Goal: Task Accomplishment & Management: Complete application form

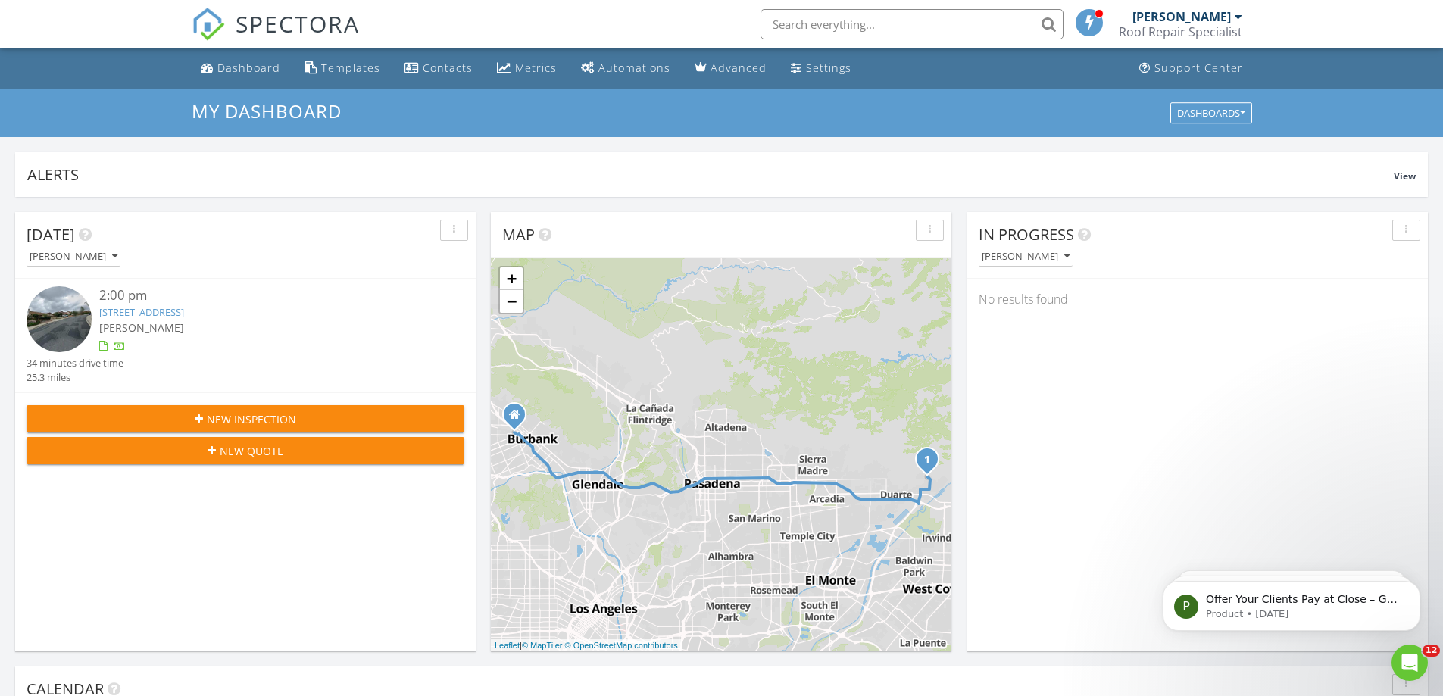
click at [243, 416] on span "New Inspection" at bounding box center [251, 419] width 89 height 16
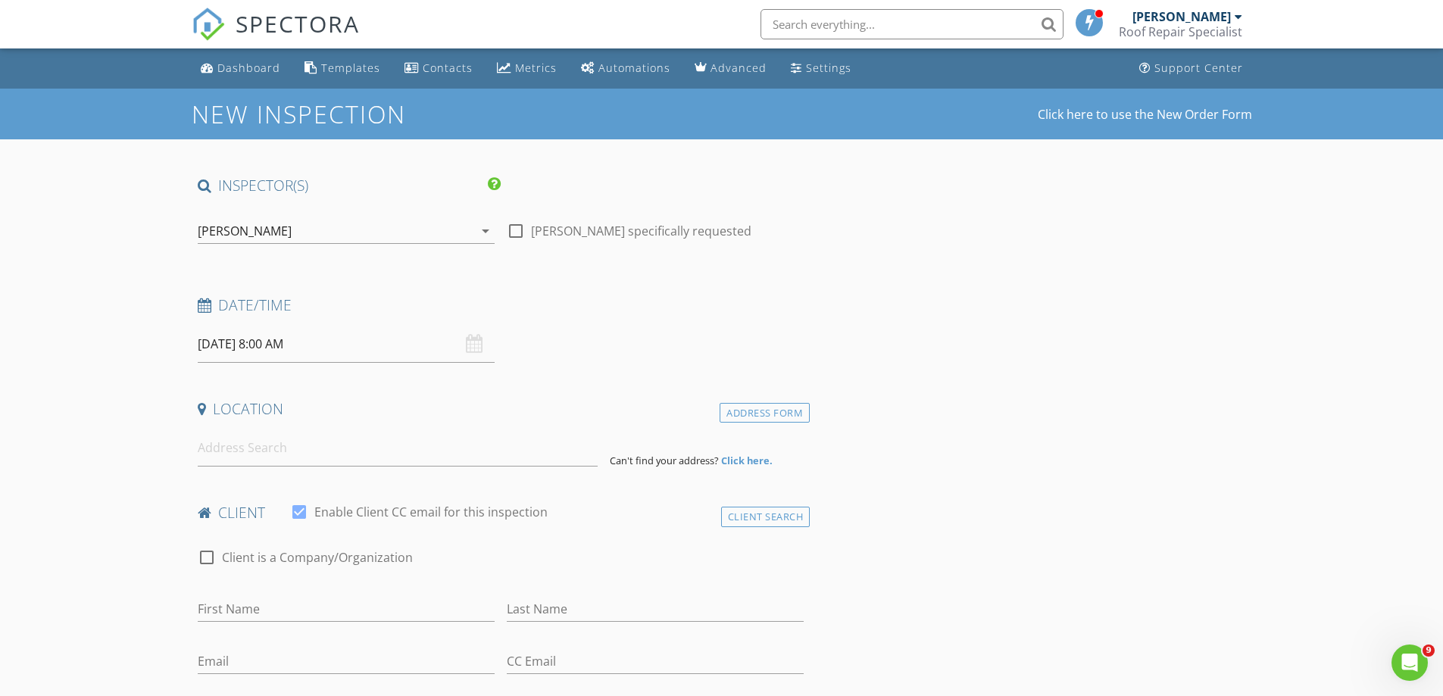
click at [348, 354] on input "08/28/2025 8:00 AM" at bounding box center [346, 344] width 297 height 37
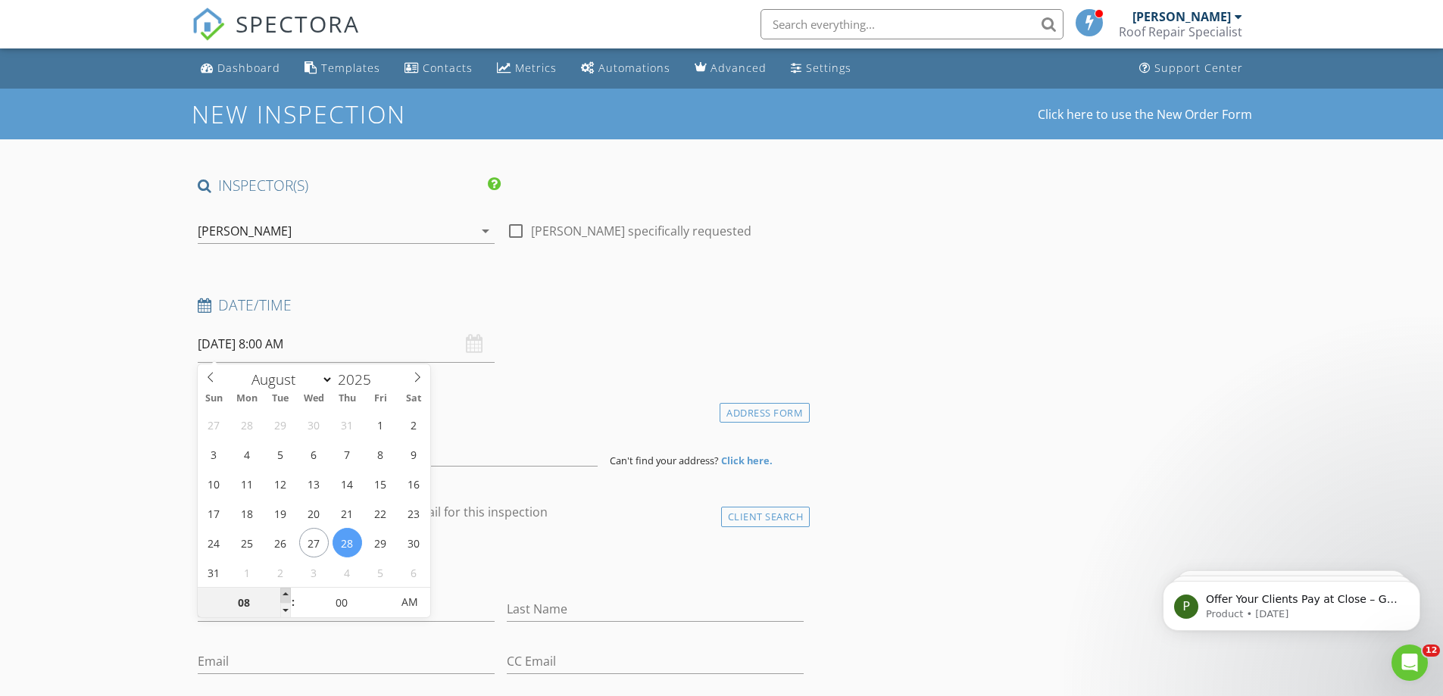
type input "09"
type input "08/28/2025 9:00 AM"
click at [289, 593] on span at bounding box center [285, 595] width 11 height 15
type input "10"
type input "08/28/2025 10:00 AM"
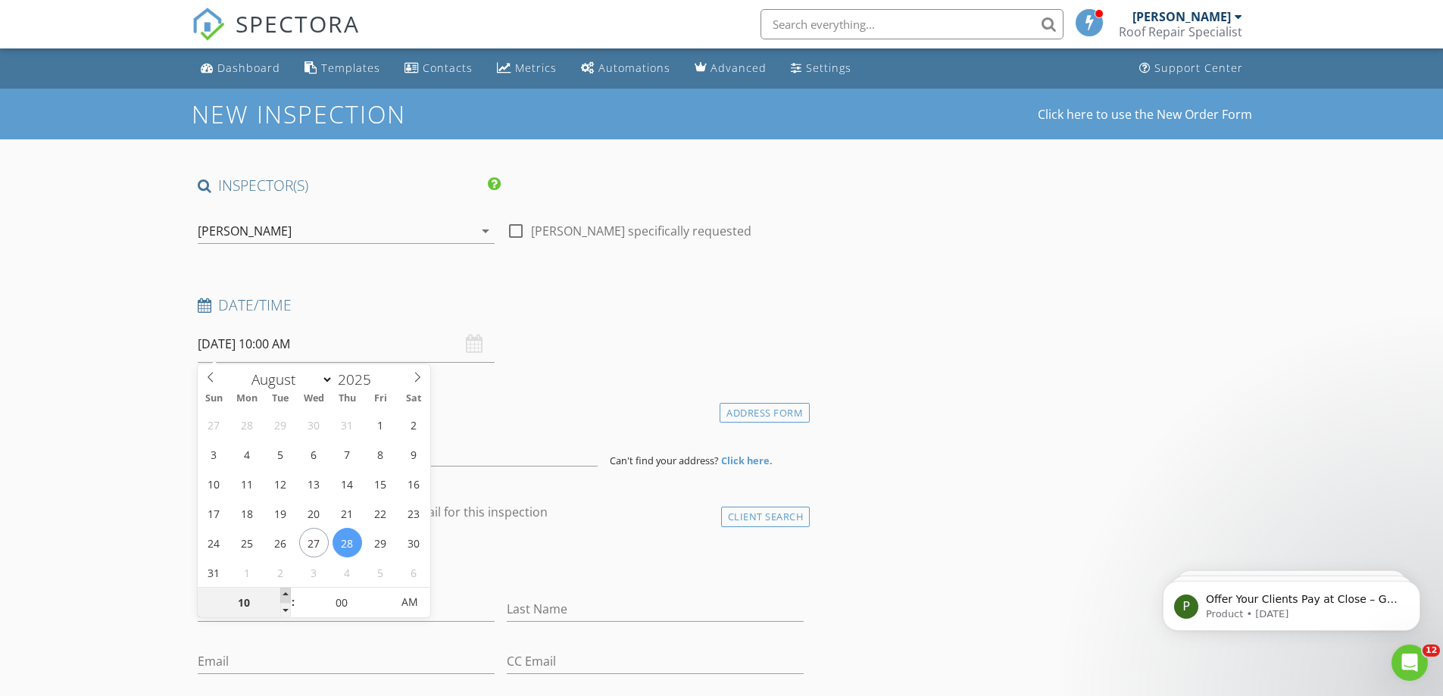
click at [289, 593] on span at bounding box center [285, 595] width 11 height 15
type input "11"
type input "08/28/2025 11:00 AM"
click at [289, 593] on span at bounding box center [285, 595] width 11 height 15
type input "12"
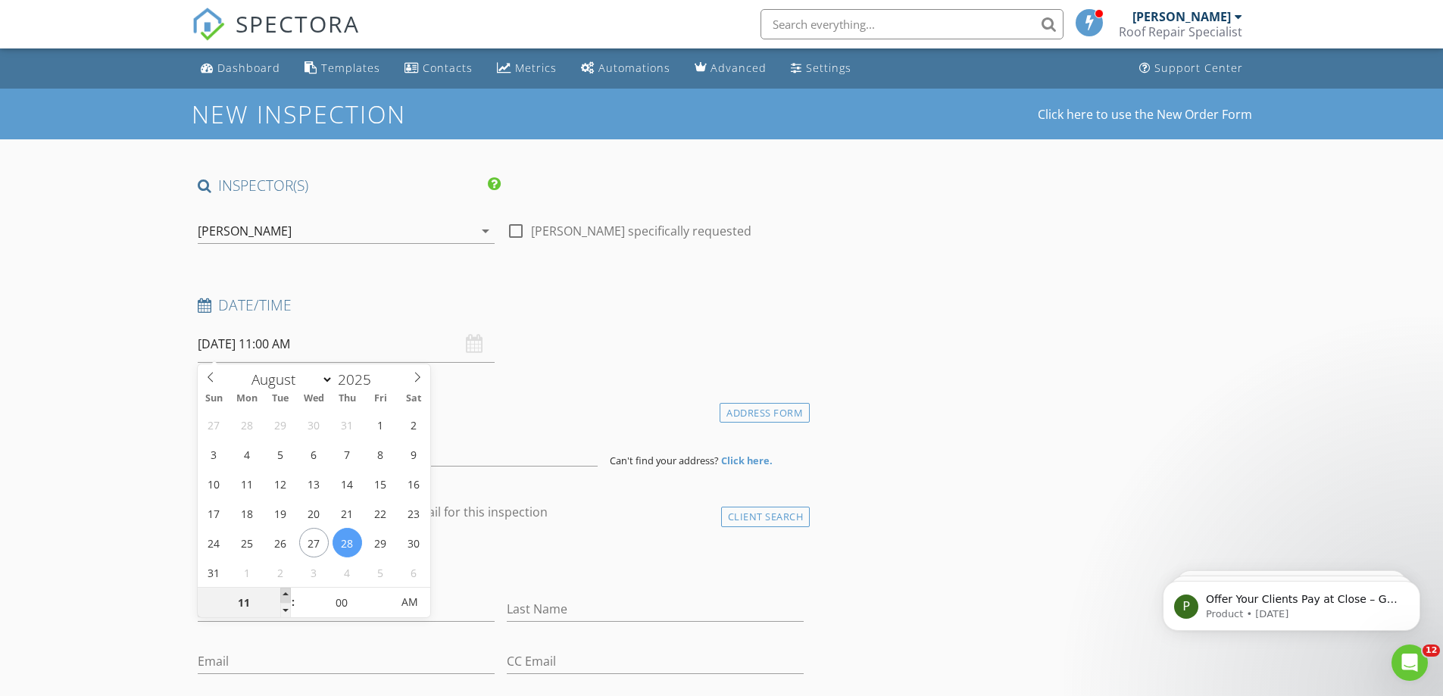
type input "08/28/2025 12:00 PM"
click at [289, 593] on span at bounding box center [285, 595] width 11 height 15
type input "01"
type input "[DATE] 1:00 PM"
click at [289, 593] on span at bounding box center [285, 595] width 11 height 15
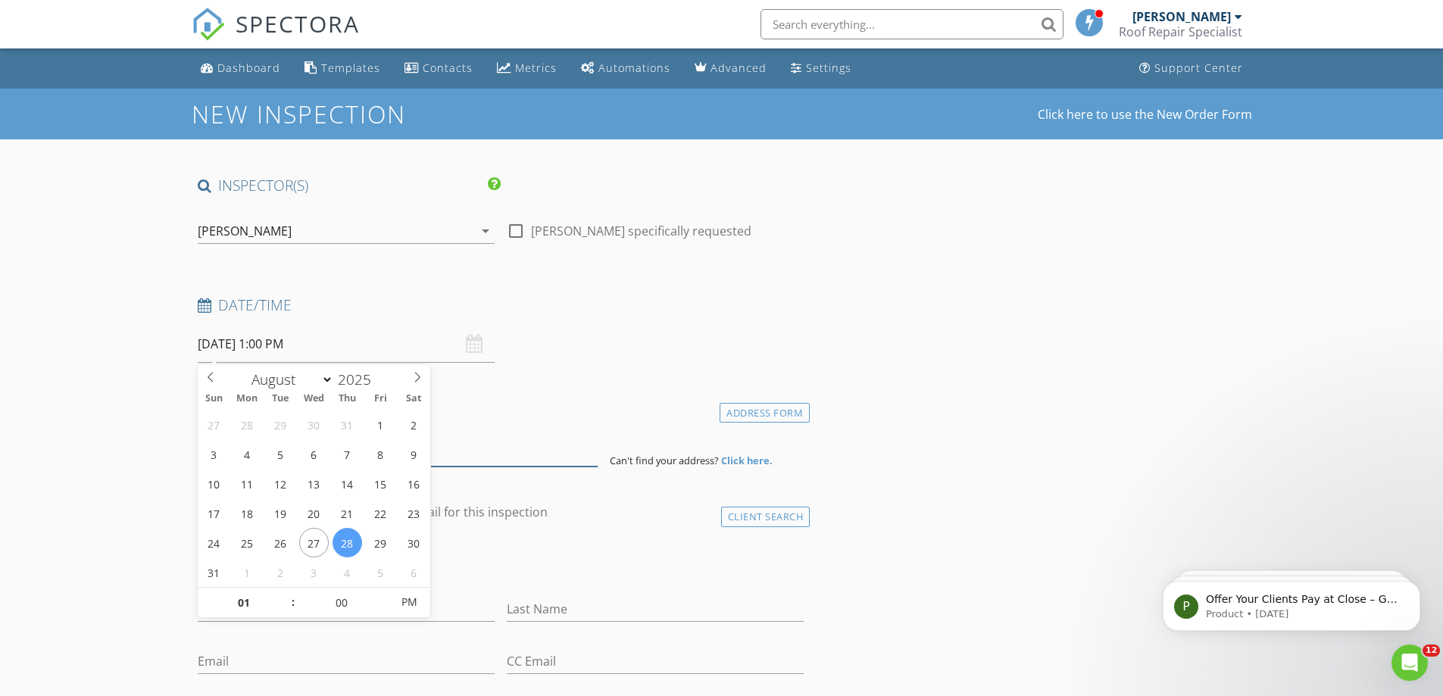
click at [594, 448] on input at bounding box center [398, 447] width 400 height 37
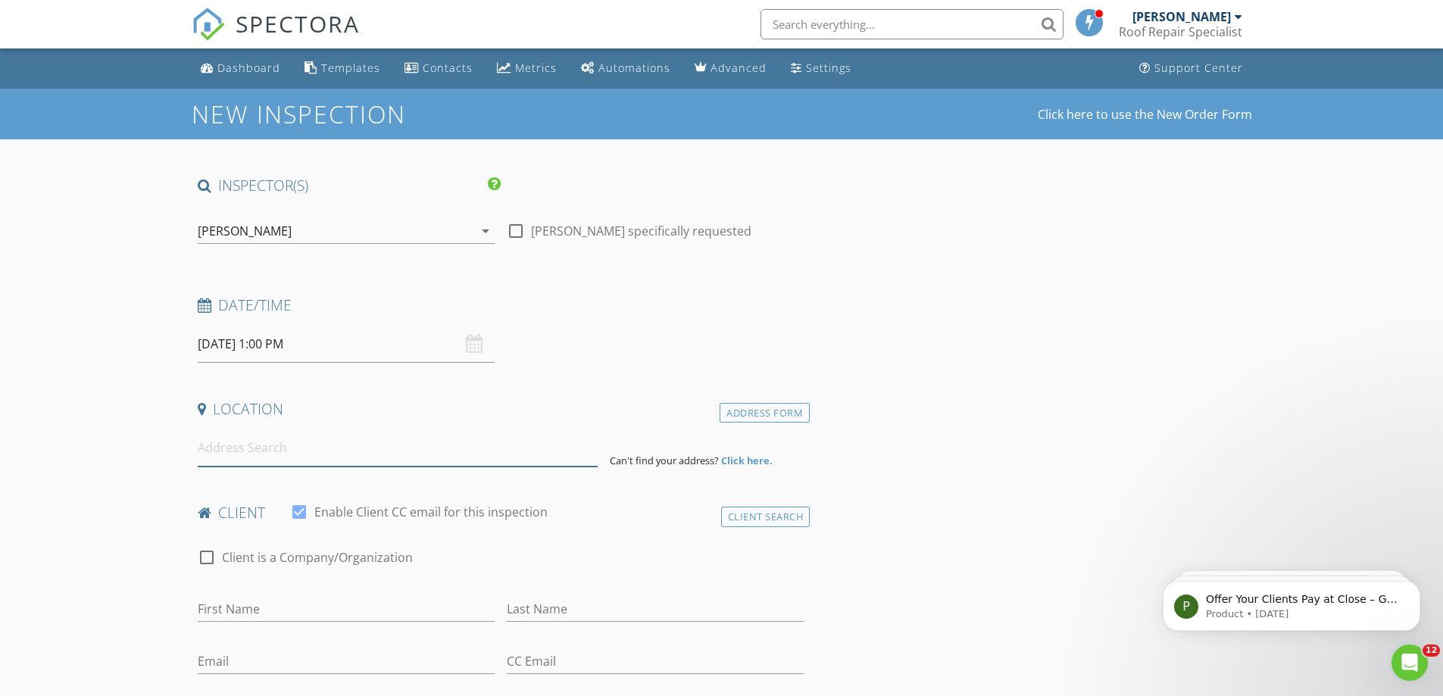
click at [433, 459] on input at bounding box center [398, 447] width 400 height 37
click at [278, 442] on input at bounding box center [398, 447] width 400 height 37
paste input "1334 Pine St, Santa Monica, CA 90405, USA"
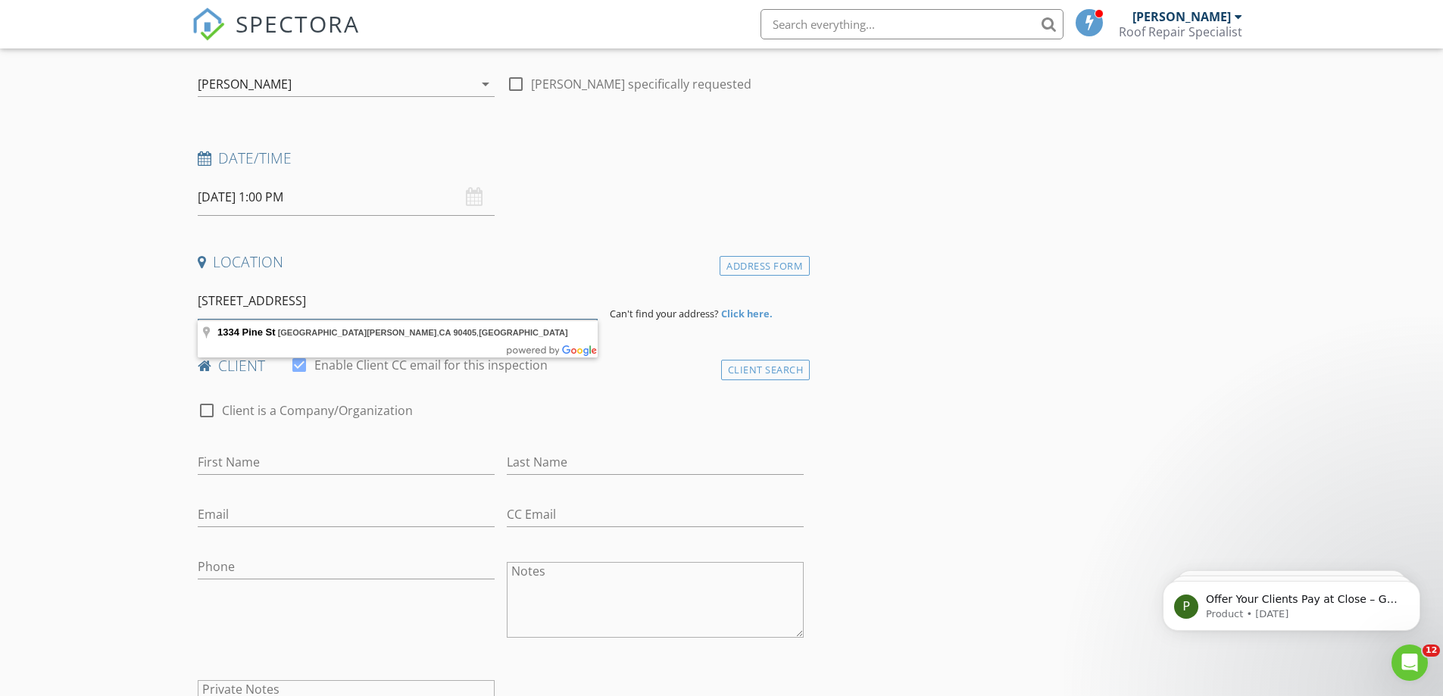
scroll to position [151, 0]
type input "1334 Pine St, Santa Monica, CA 90405, USA"
click at [252, 459] on input "First Name" at bounding box center [346, 457] width 297 height 25
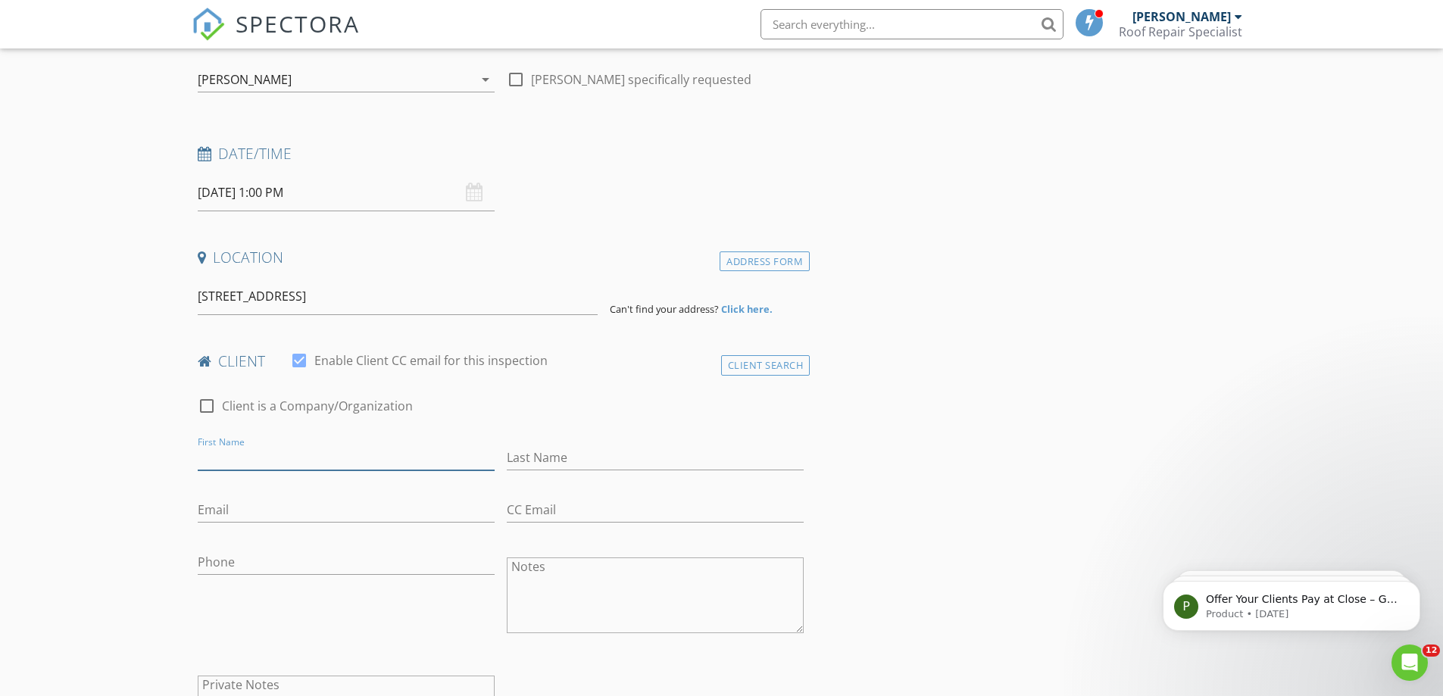
drag, startPoint x: 310, startPoint y: 470, endPoint x: 320, endPoint y: 461, distance: 12.9
click at [310, 470] on input "First Name" at bounding box center [346, 457] width 297 height 25
paste input "[PERSON_NAME]"
type input "[PERSON_NAME]"
click at [552, 455] on input "Last Name" at bounding box center [655, 457] width 297 height 25
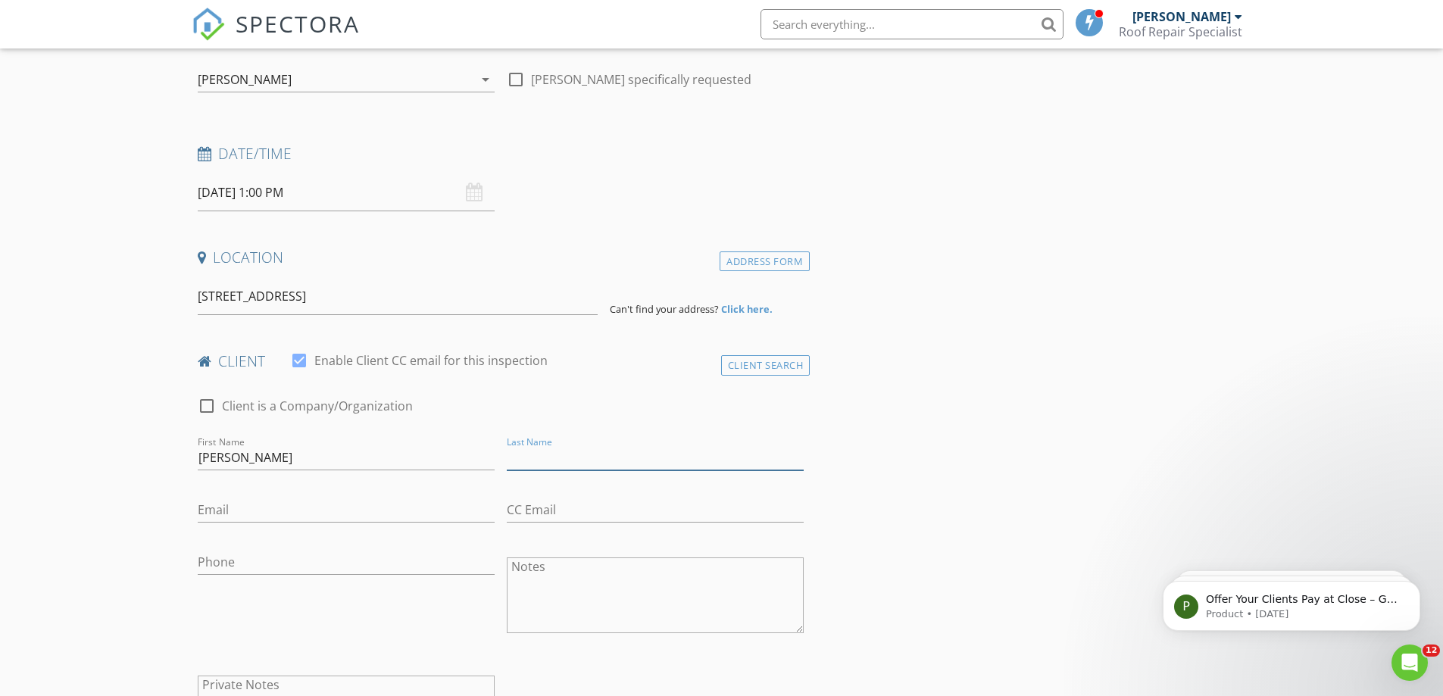
paste input "[PERSON_NAME]"
type input "[PERSON_NAME]"
drag, startPoint x: 232, startPoint y: 457, endPoint x: 374, endPoint y: 471, distance: 142.3
click at [374, 471] on div "First Name Luba Rosenblum" at bounding box center [346, 465] width 297 height 40
type input "Luba"
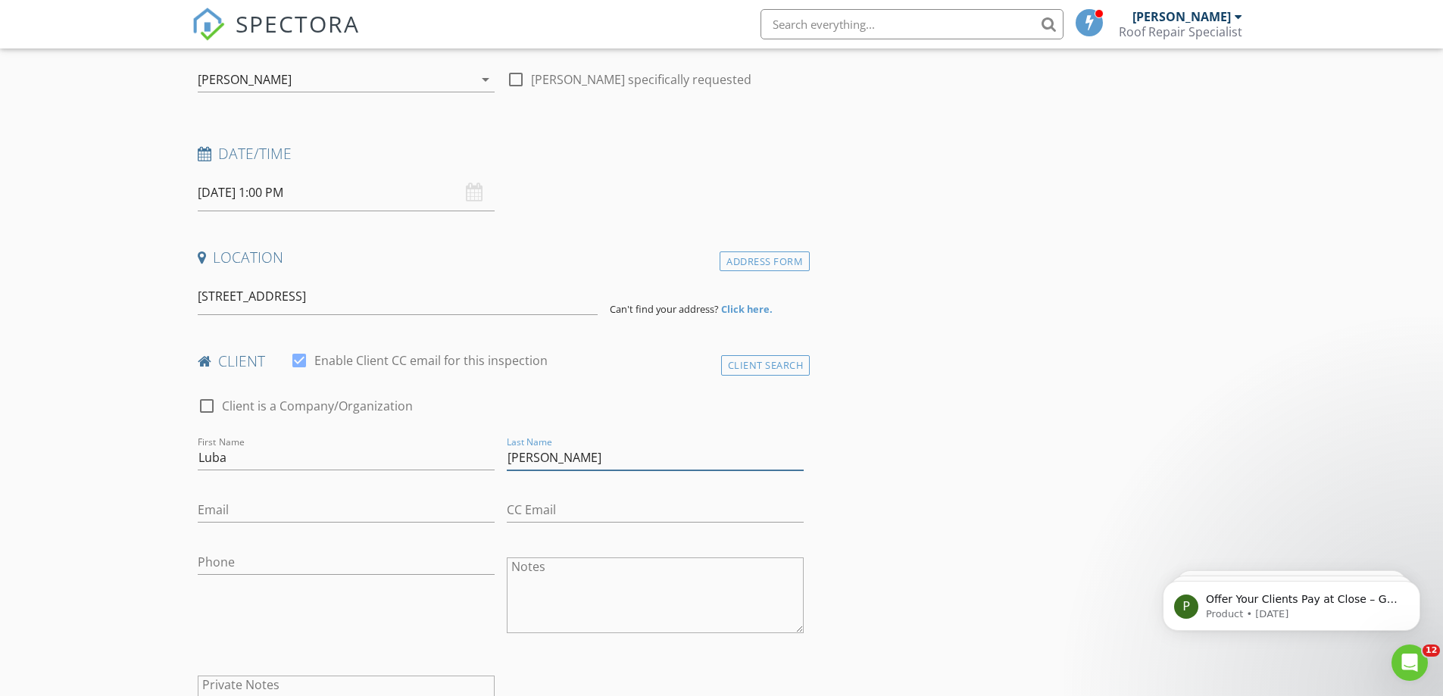
drag, startPoint x: 535, startPoint y: 452, endPoint x: 424, endPoint y: 434, distance: 112.0
click at [424, 434] on div "check_box_outline_blank Client is a Company/Organization First Name Luba Last N…" at bounding box center [501, 578] width 619 height 392
type input "[PERSON_NAME]"
click at [337, 504] on input "Email" at bounding box center [346, 509] width 297 height 25
click at [220, 498] on div "Email This email is invalid" at bounding box center [346, 514] width 297 height 53
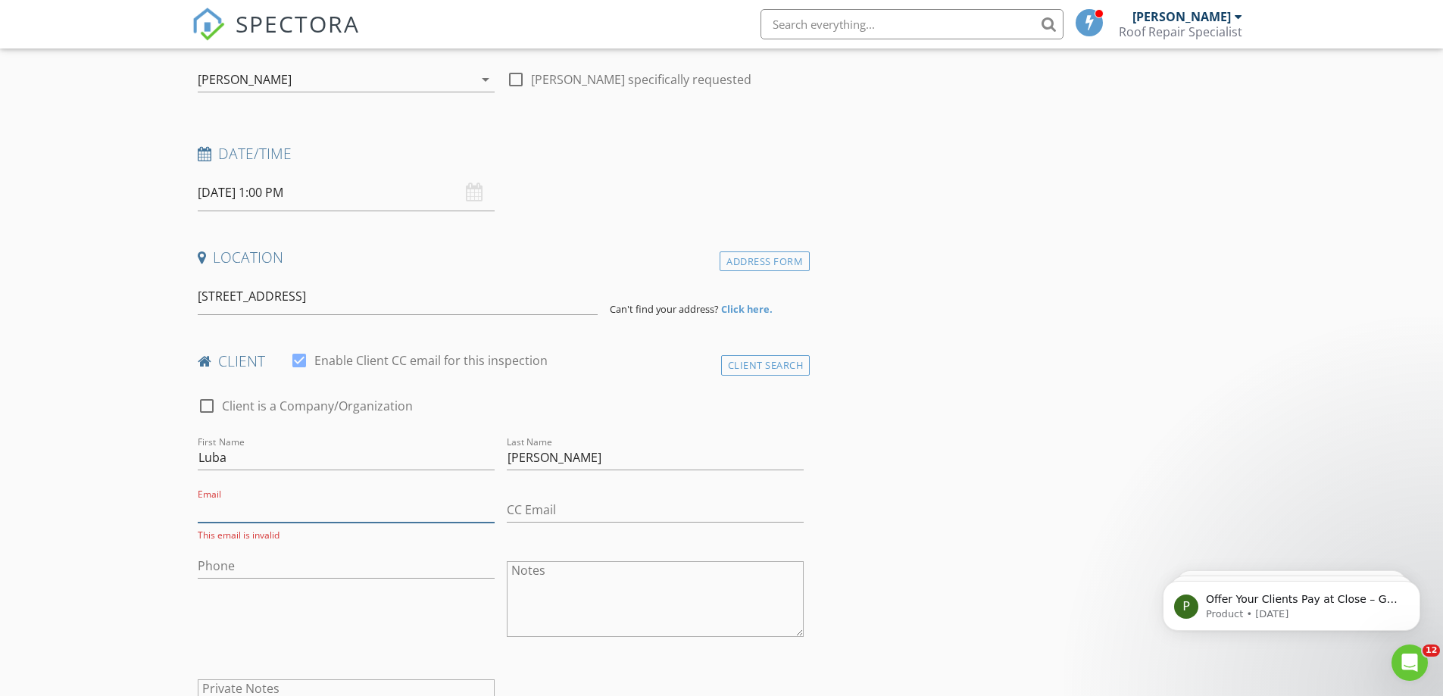
click at [227, 512] on input "Email" at bounding box center [346, 509] width 297 height 25
paste input "[EMAIL_ADDRESS][DOMAIN_NAME]"
type input "[EMAIL_ADDRESS][DOMAIN_NAME]"
click at [551, 504] on input "CC Email" at bounding box center [655, 509] width 297 height 25
paste input "[EMAIL_ADDRESS][DOMAIN_NAME]"
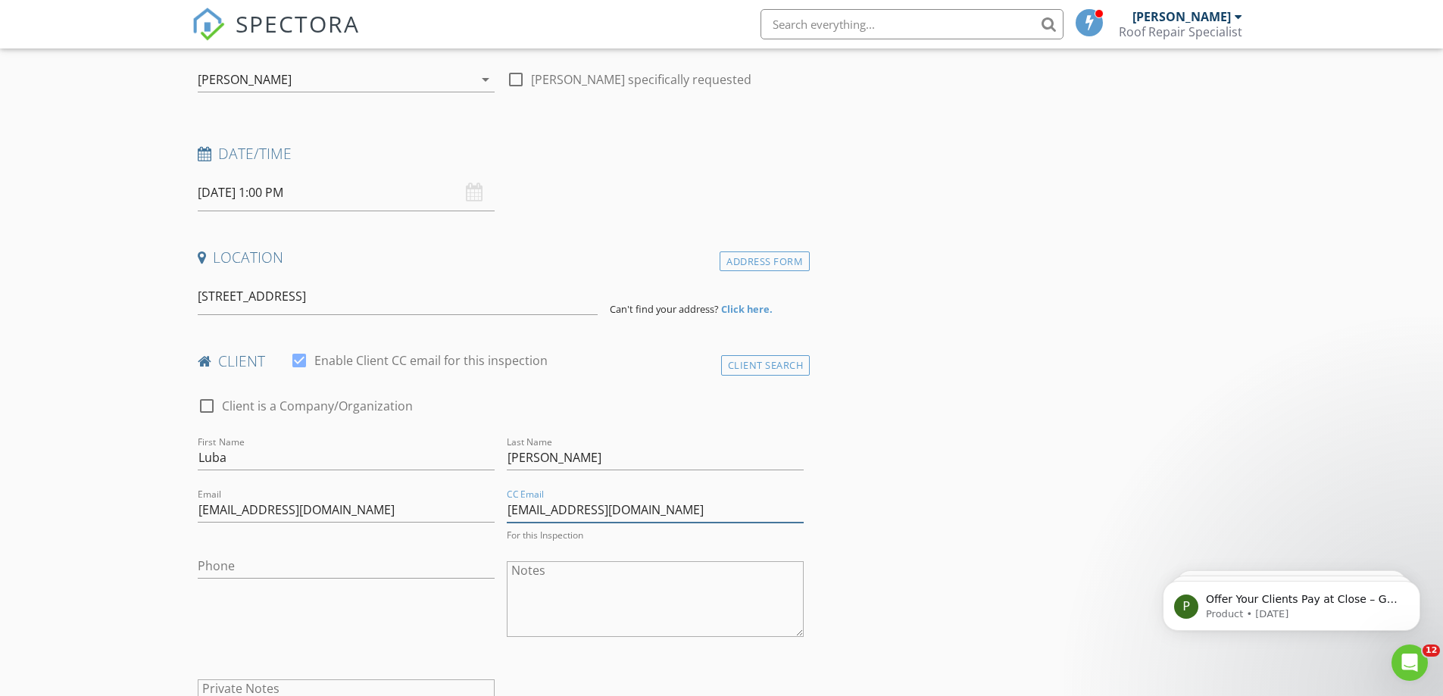
scroll to position [454, 0]
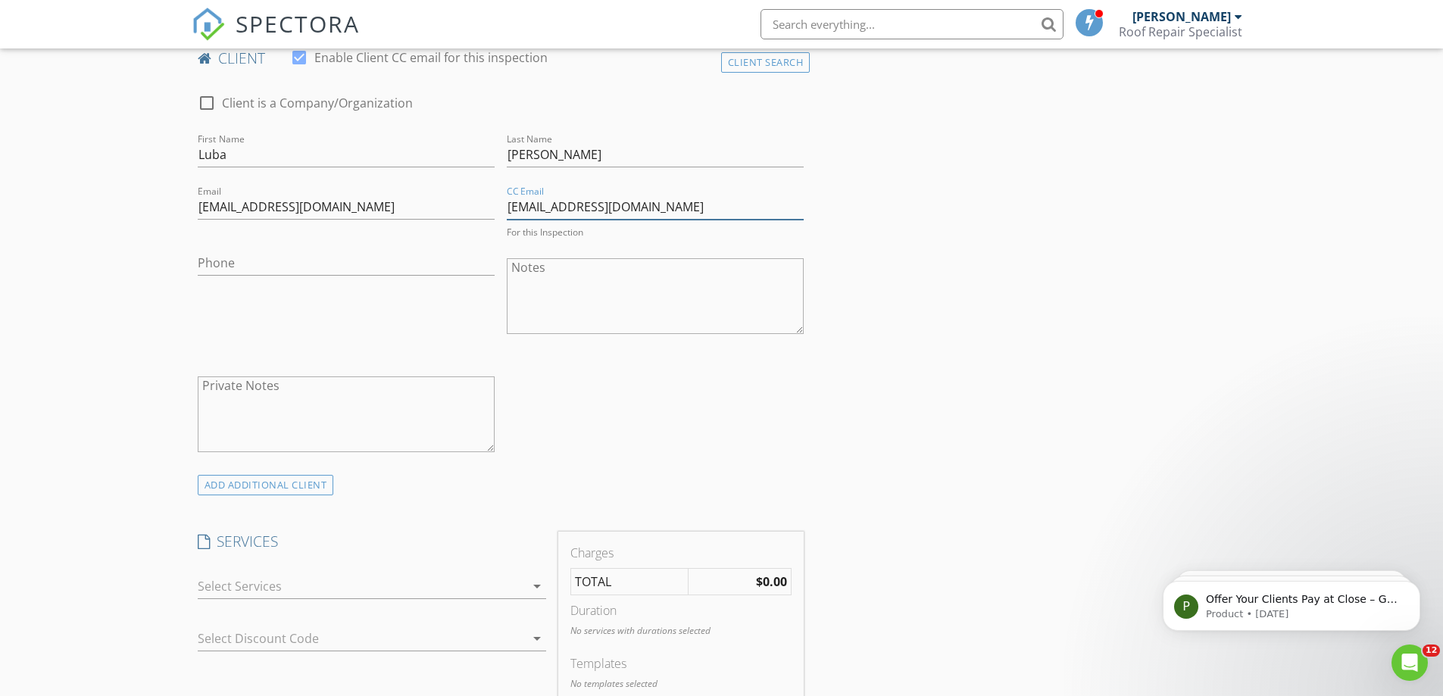
type input "[EMAIL_ADDRESS][DOMAIN_NAME]"
click at [536, 589] on icon "arrow_drop_down" at bounding box center [537, 586] width 18 height 18
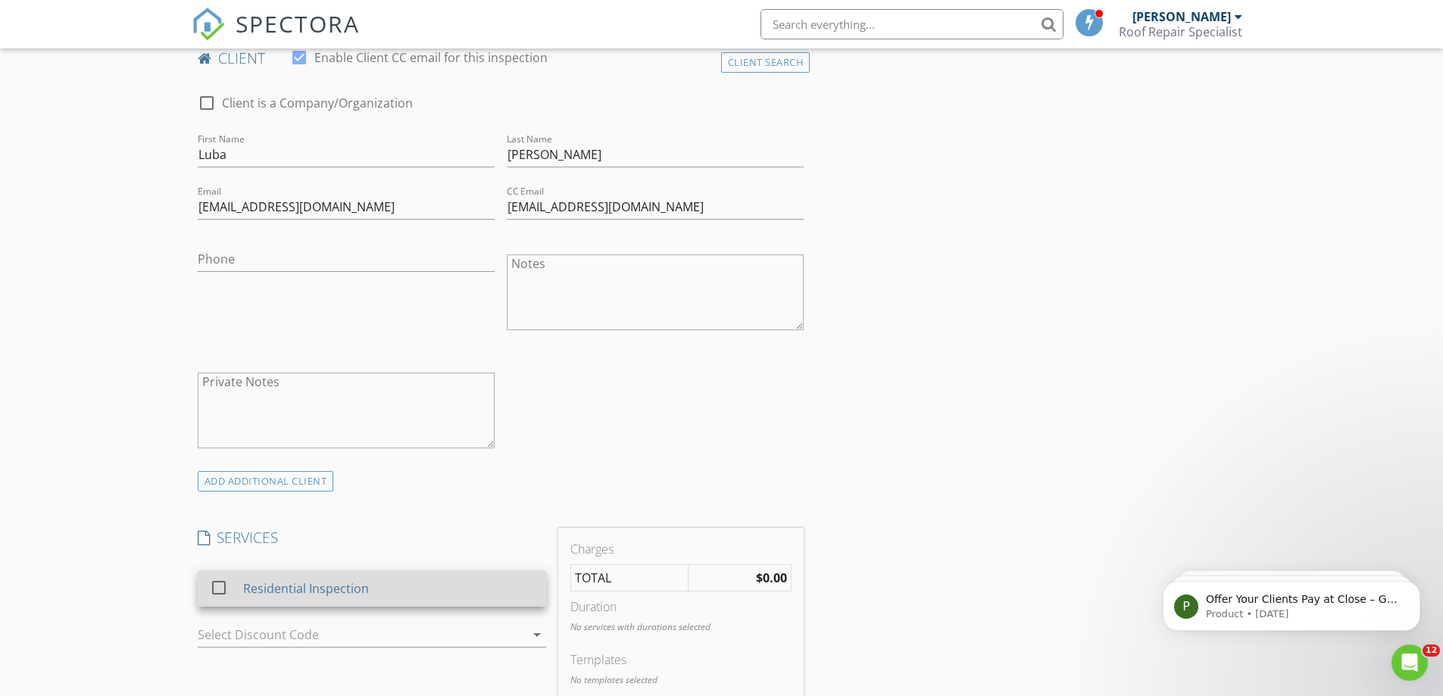
click at [220, 589] on div at bounding box center [219, 588] width 26 height 26
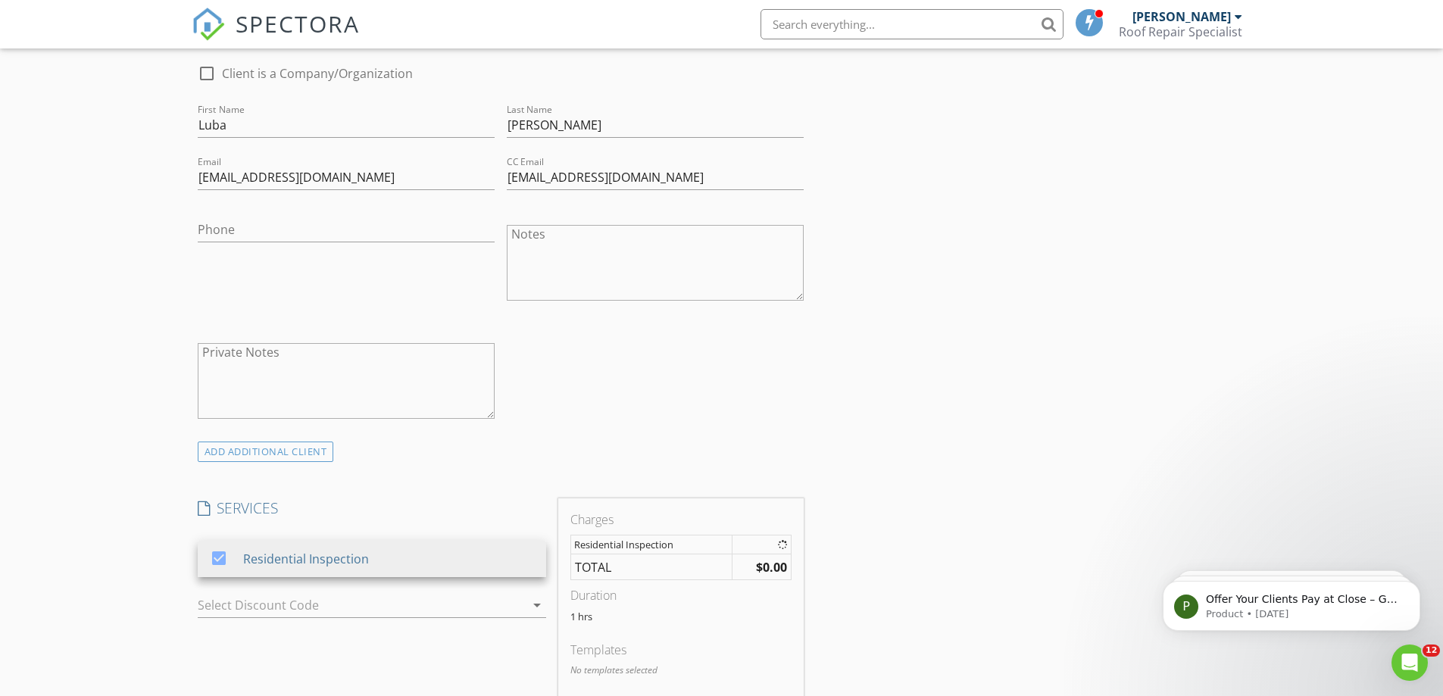
scroll to position [757, 0]
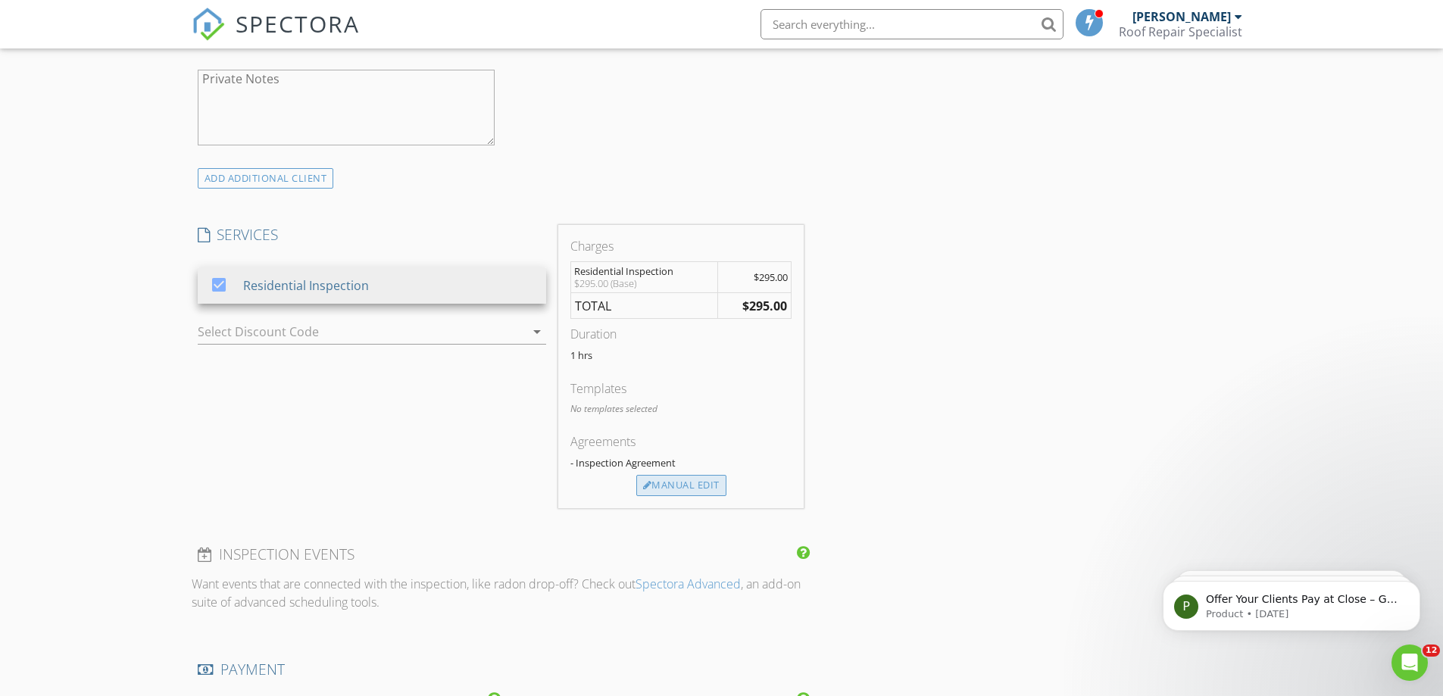
click at [693, 486] on div "Manual Edit" at bounding box center [681, 485] width 90 height 21
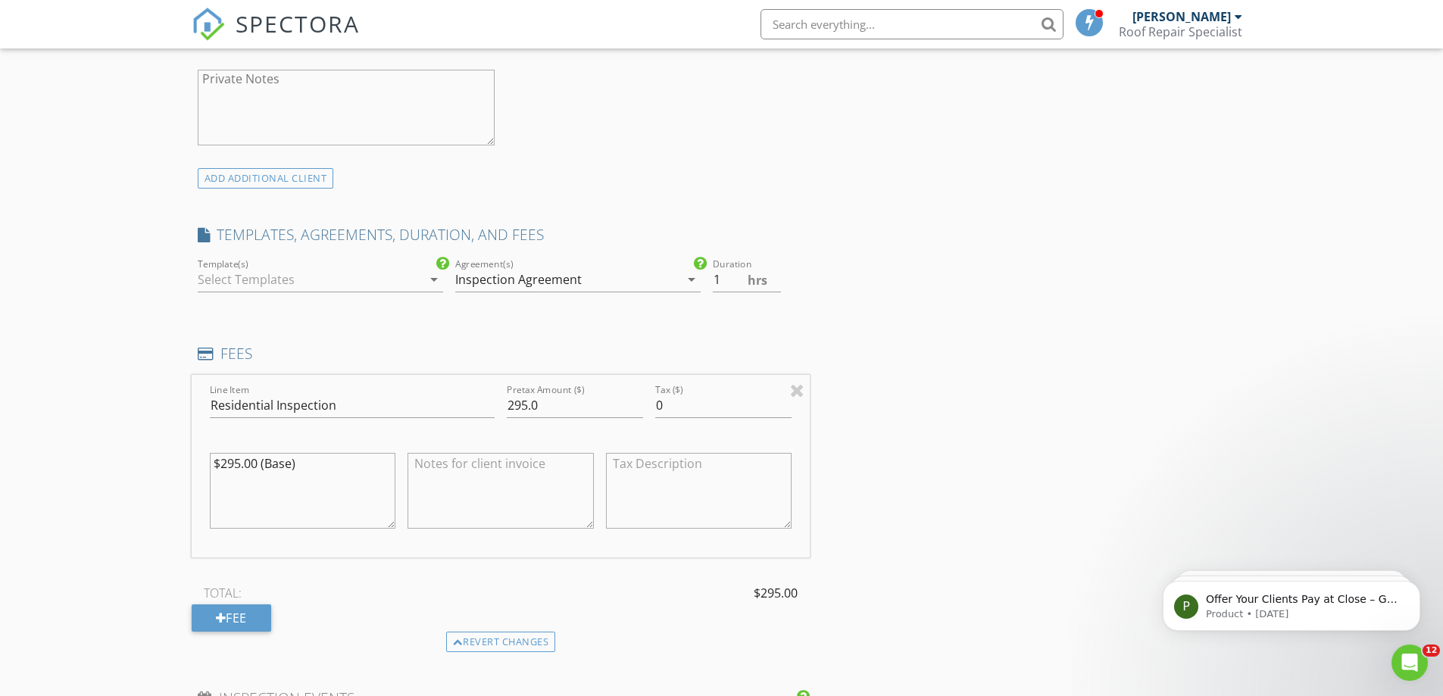
click at [430, 275] on icon "arrow_drop_down" at bounding box center [434, 279] width 18 height 18
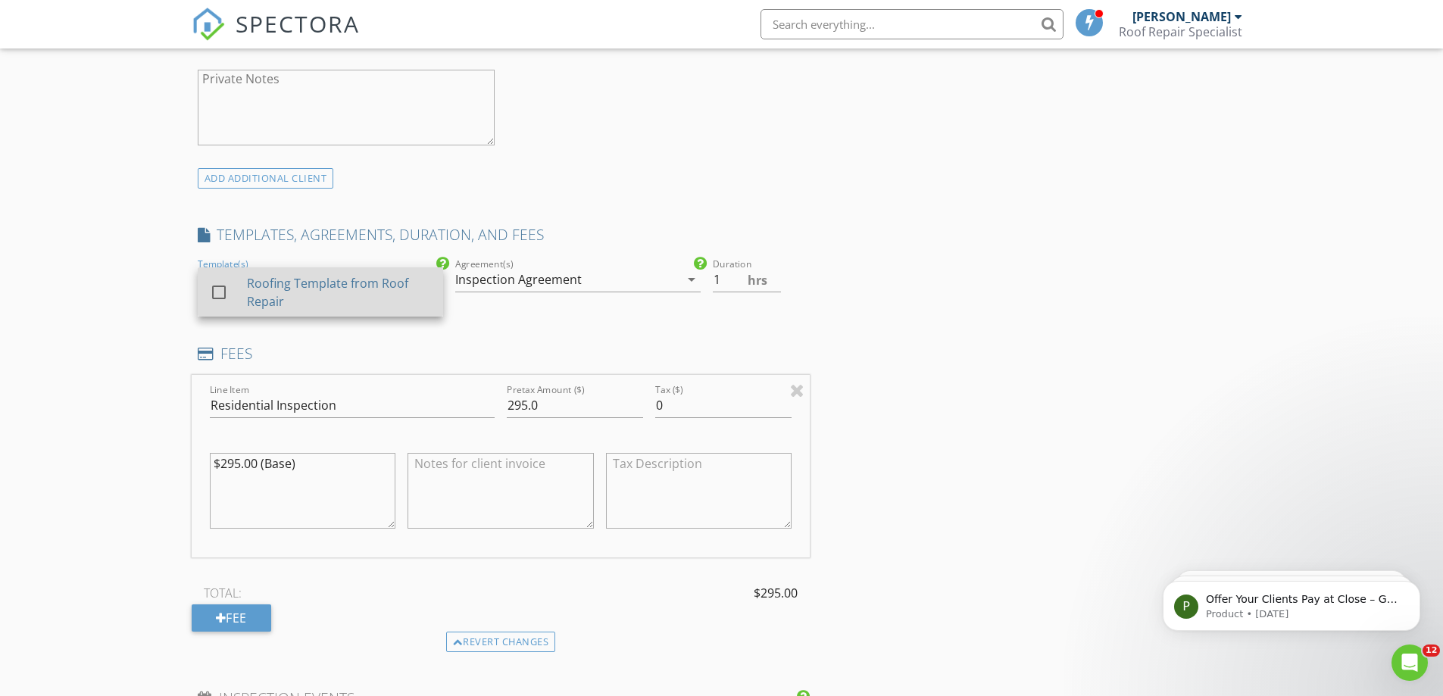
click at [215, 295] on div at bounding box center [219, 292] width 26 height 26
click at [512, 405] on input "295.0" at bounding box center [575, 405] width 136 height 25
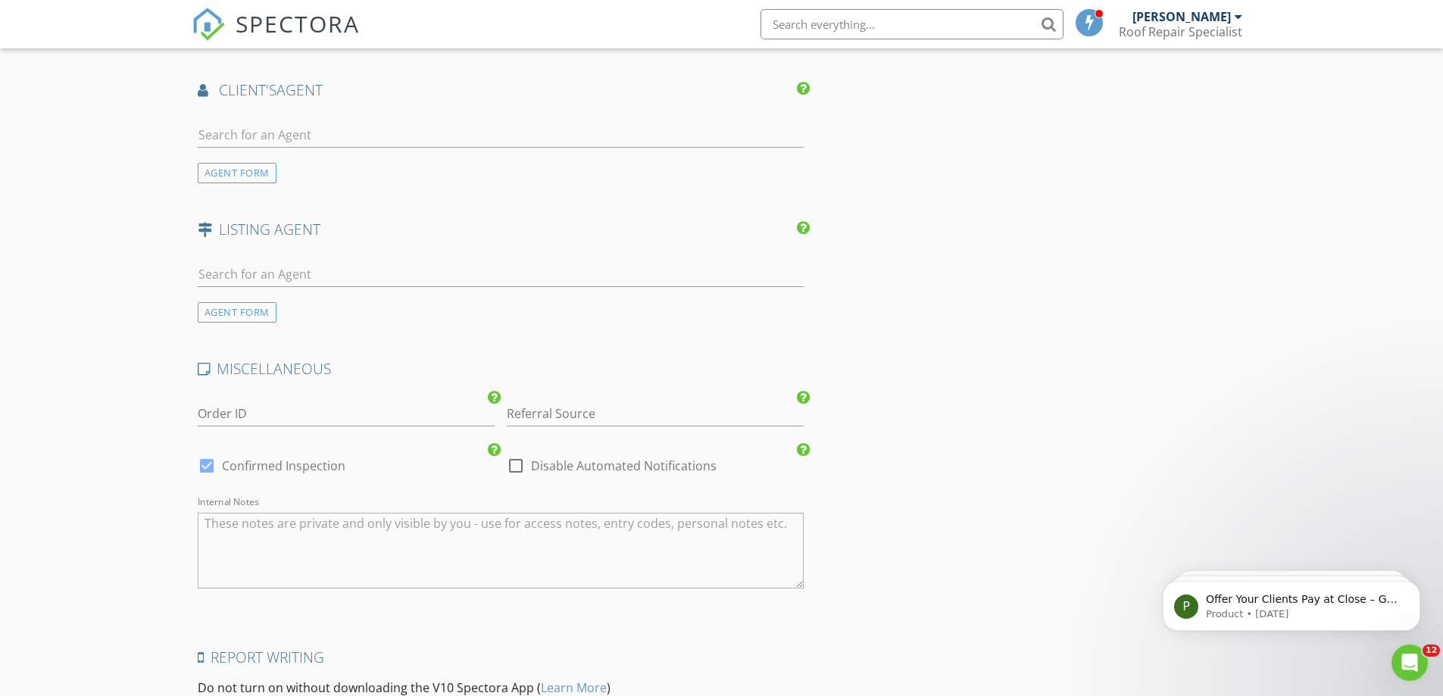
scroll to position [1855, 0]
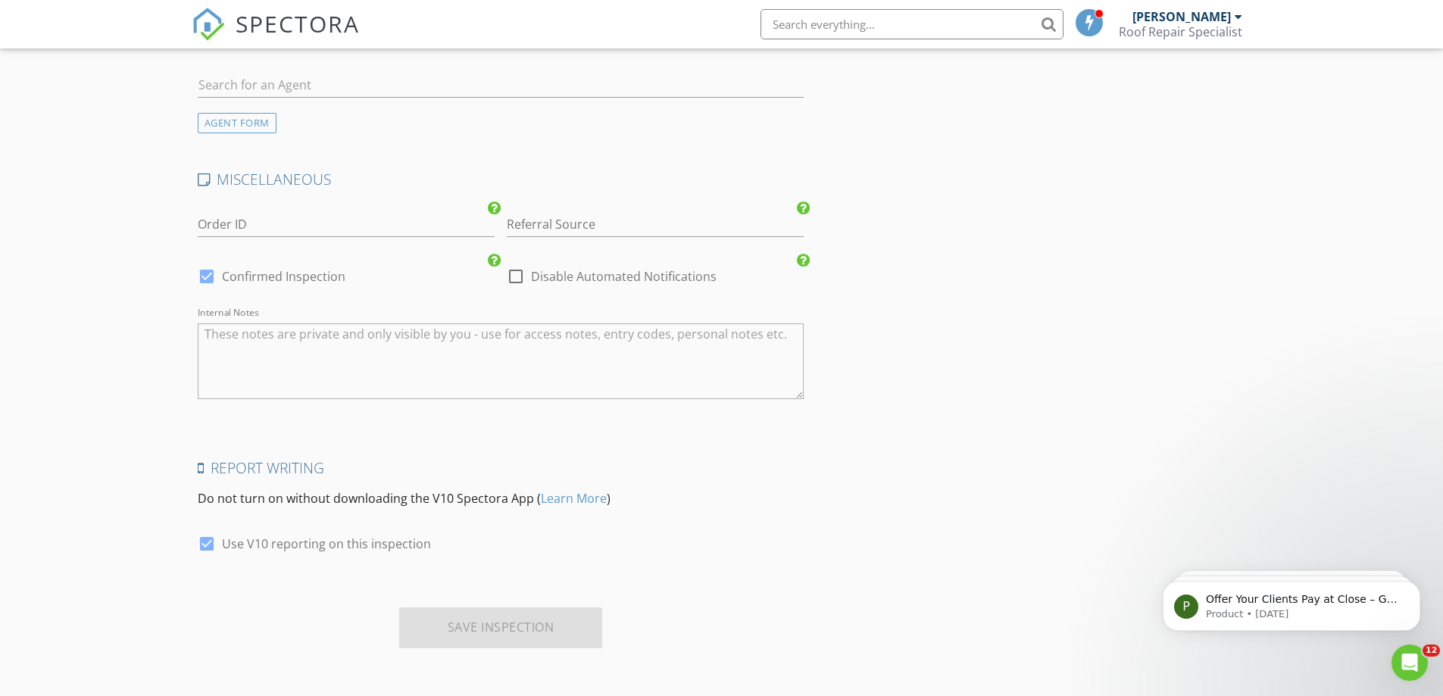
type input "395.0"
click at [663, 557] on div "Report Writing Do not turn on without downloading the V10 Spectora App ( Learn …" at bounding box center [501, 514] width 619 height 112
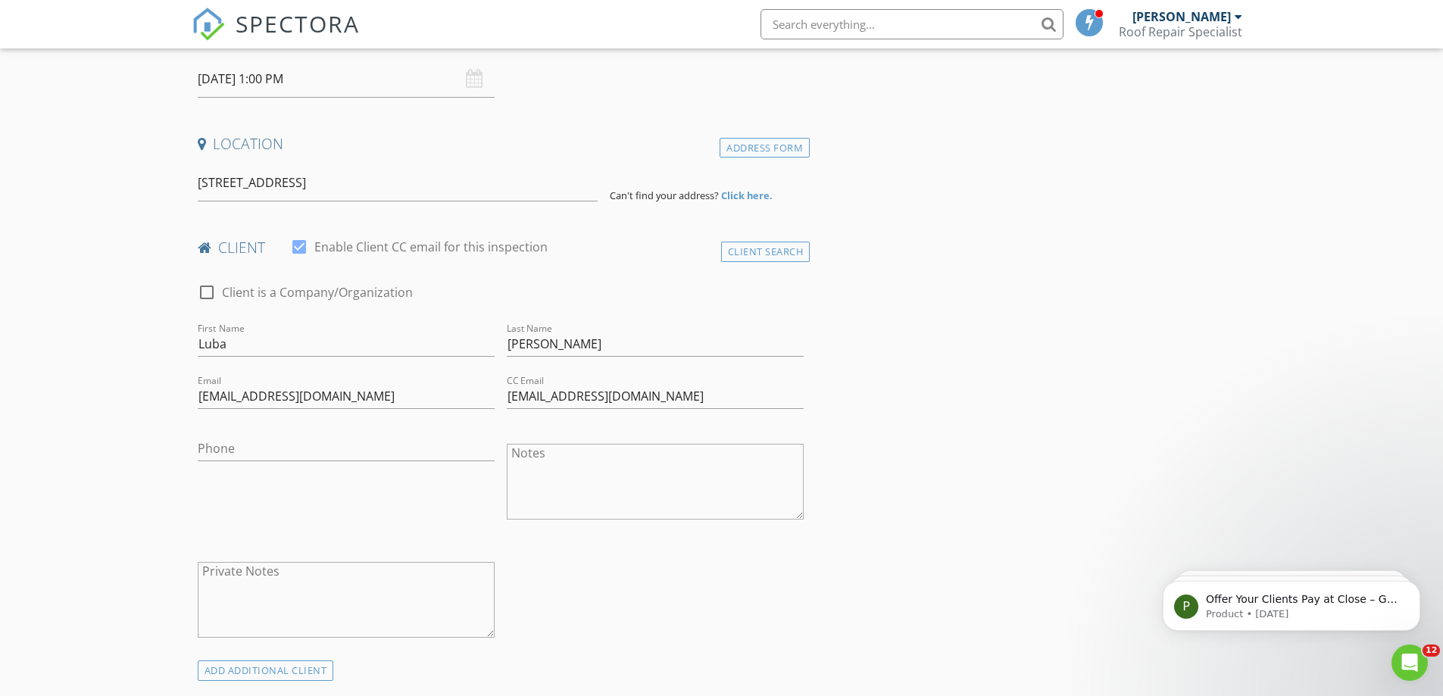
scroll to position [0, 0]
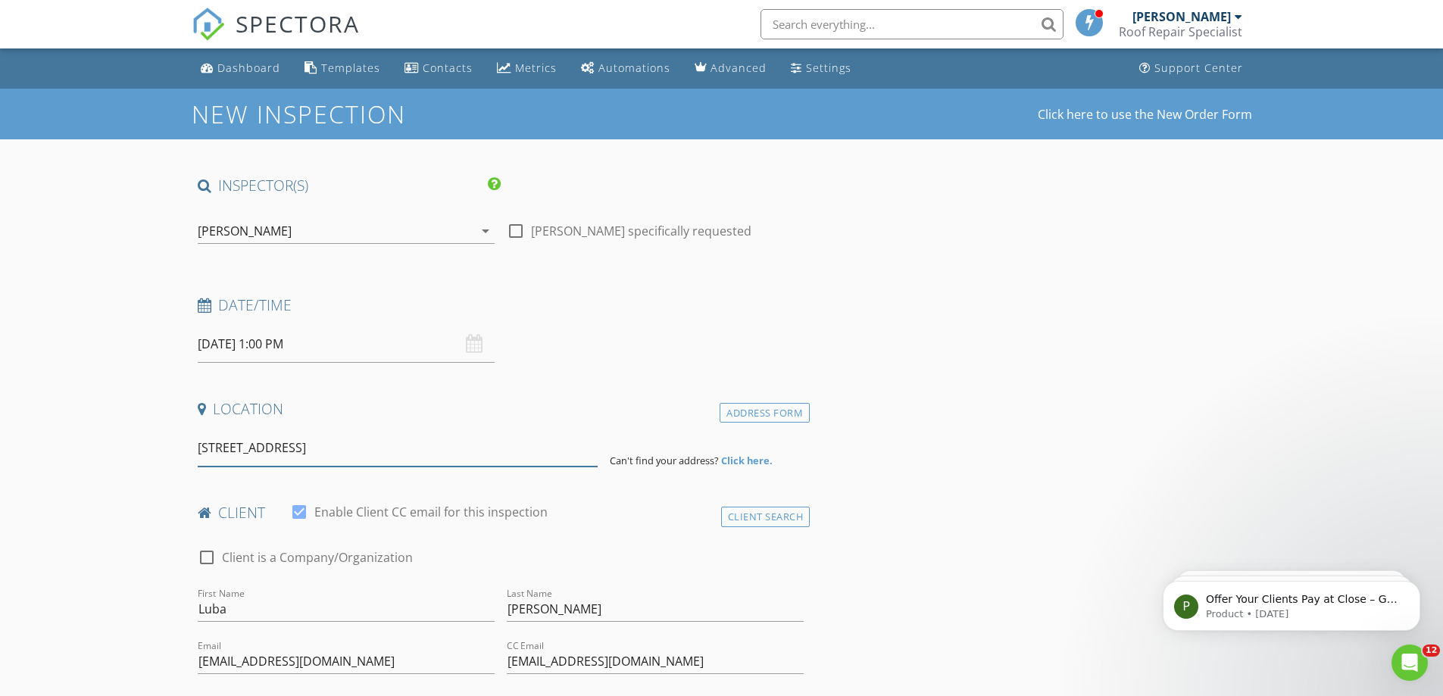
click at [529, 436] on input "1334 Pine St, Santa Monica, CA 90405, USA" at bounding box center [398, 447] width 400 height 37
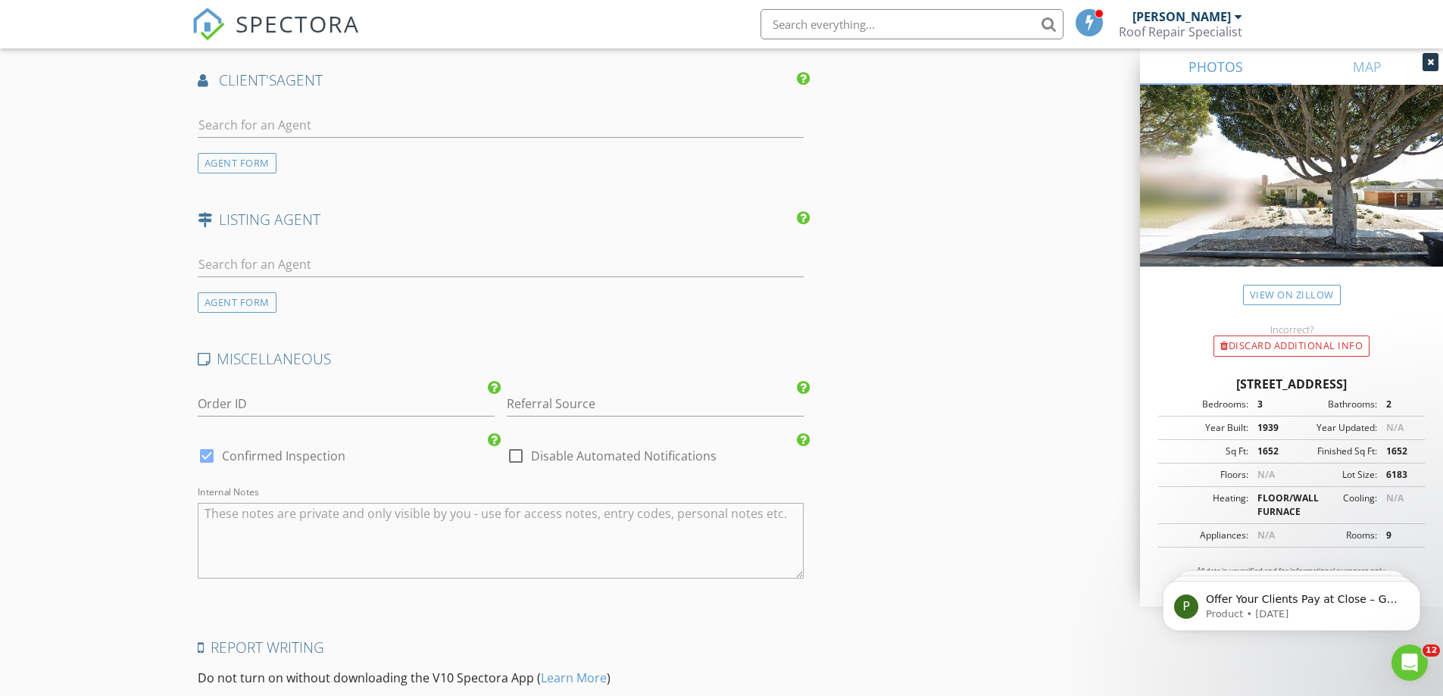
scroll to position [2165, 0]
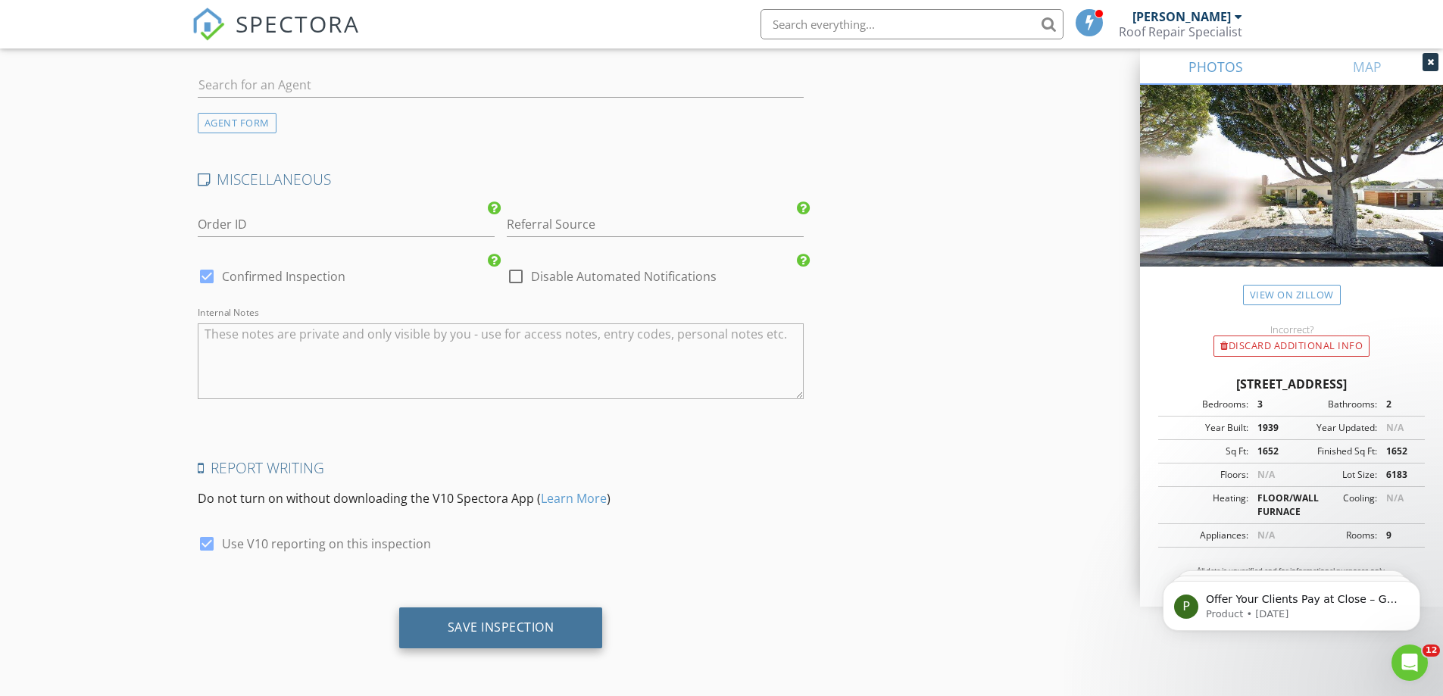
click at [485, 617] on div "Save Inspection" at bounding box center [501, 627] width 204 height 41
